Goal: Check status: Check status

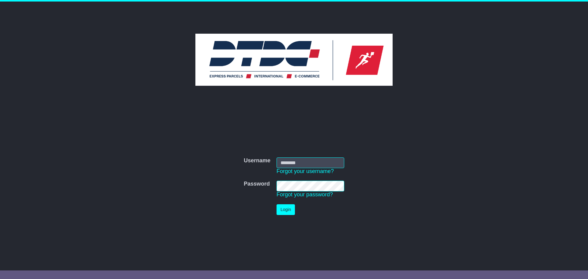
type input "********"
click at [288, 213] on button "Login" at bounding box center [285, 209] width 18 height 11
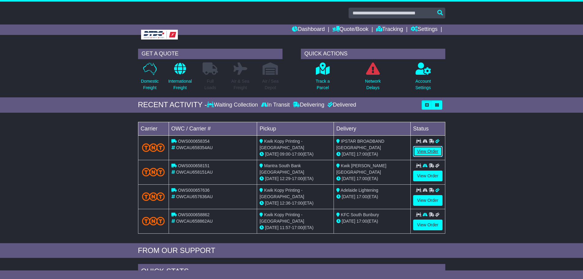
click at [432, 151] on link "View Order" at bounding box center [427, 151] width 29 height 11
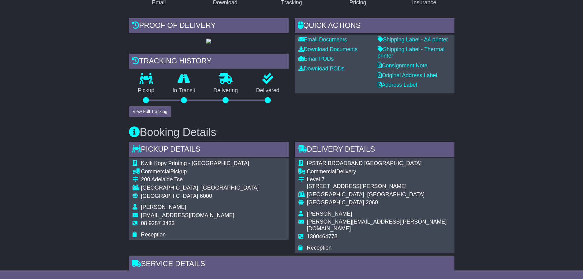
scroll to position [122, 0]
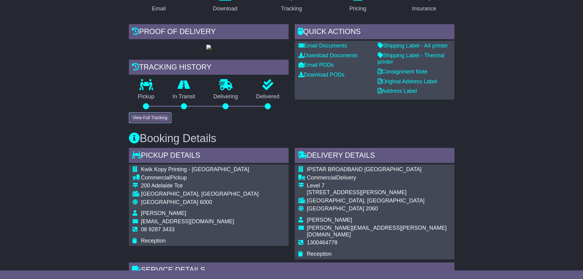
click at [162, 123] on button "View Full Tracking" at bounding box center [150, 117] width 43 height 11
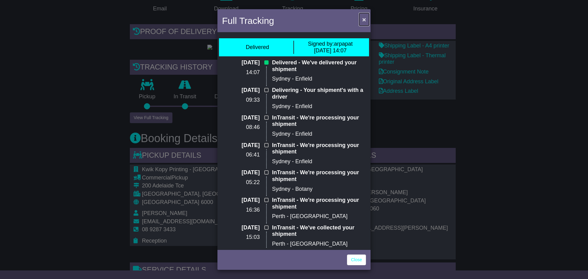
click at [366, 20] on button "×" at bounding box center [364, 19] width 10 height 13
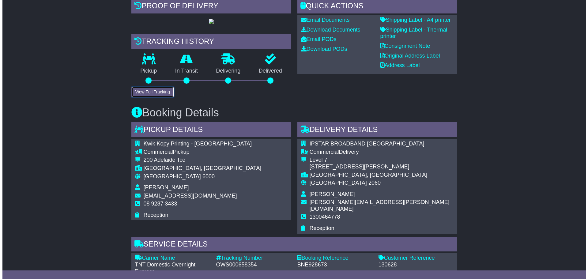
scroll to position [153, 0]
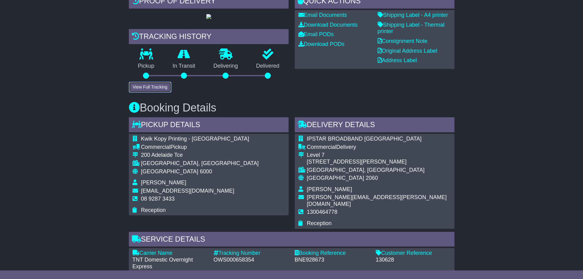
click at [146, 92] on button "View Full Tracking" at bounding box center [150, 87] width 43 height 11
